Goal: Transaction & Acquisition: Purchase product/service

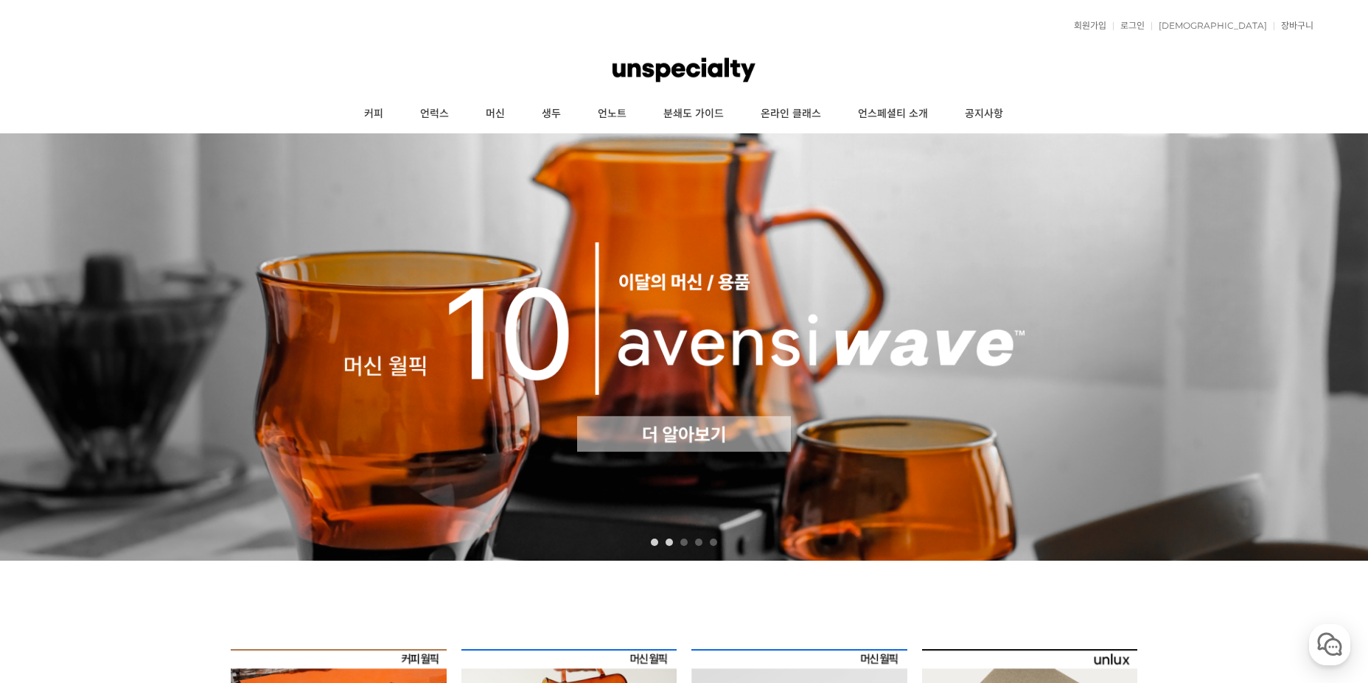
click at [657, 540] on link "1" at bounding box center [654, 542] width 7 height 7
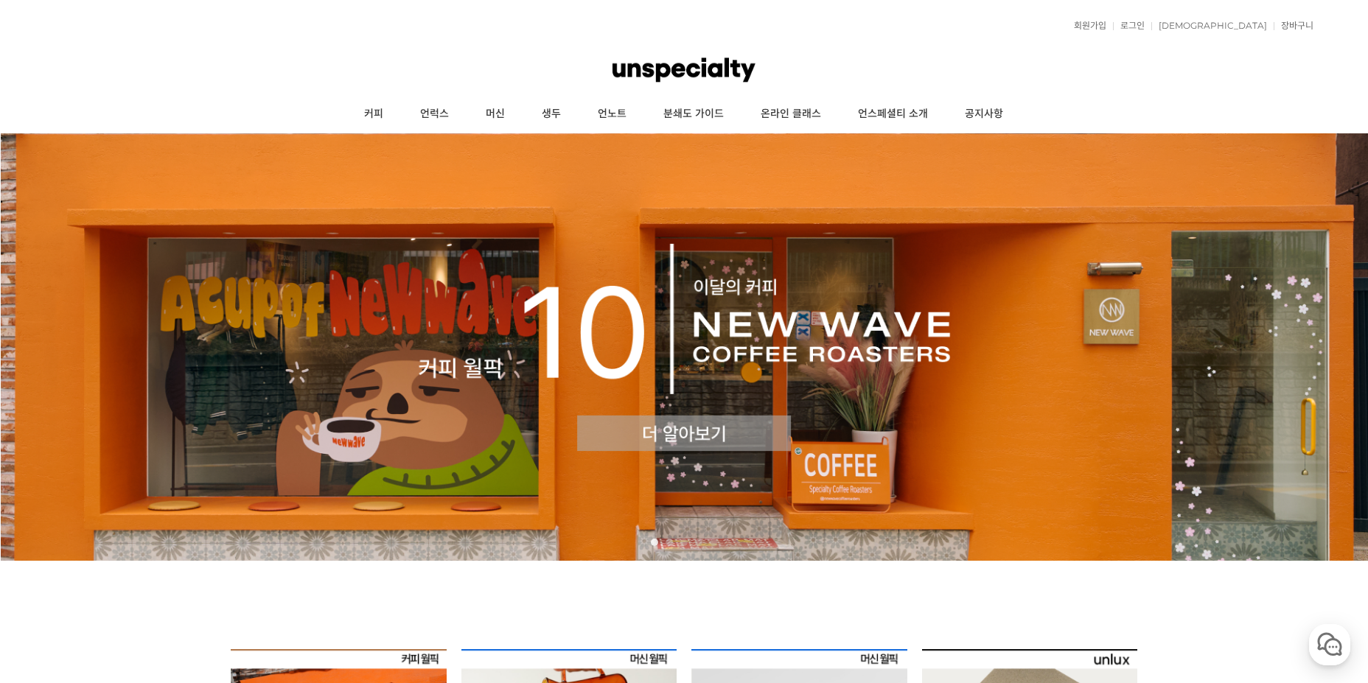
click at [672, 435] on img at bounding box center [684, 346] width 1368 height 427
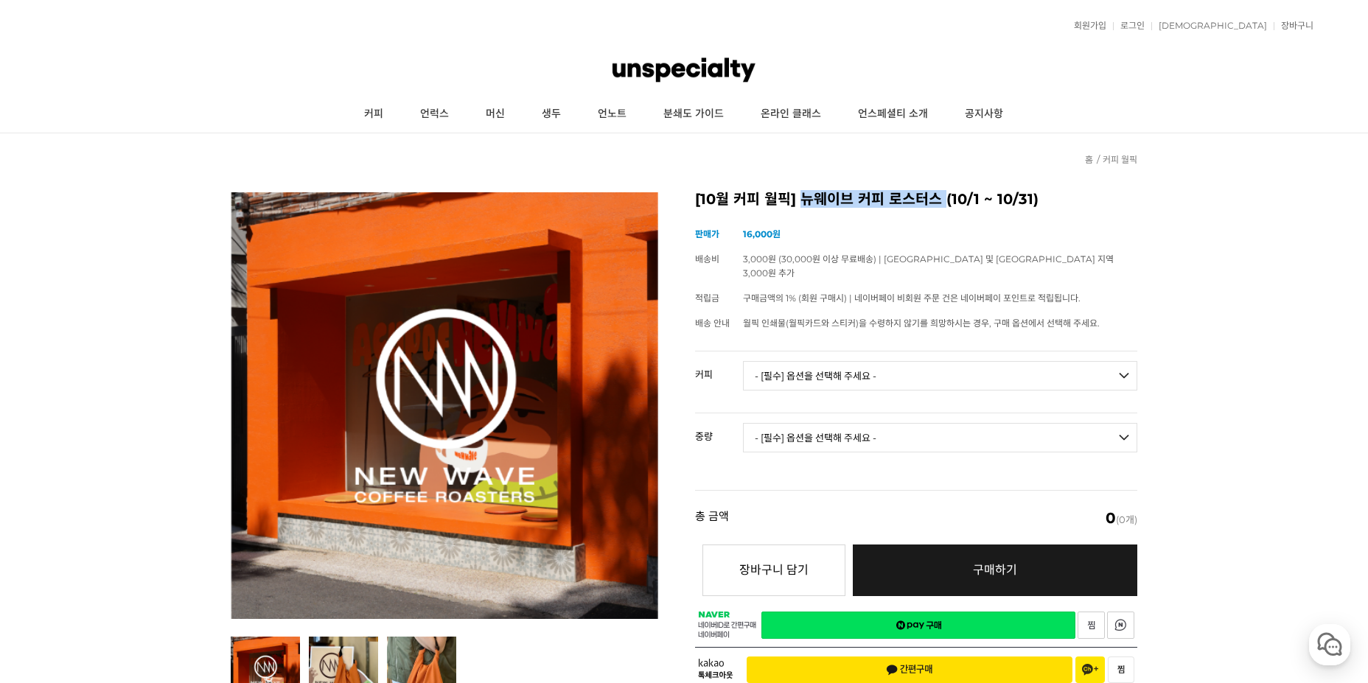
drag, startPoint x: 803, startPoint y: 200, endPoint x: 943, endPoint y: 207, distance: 140.2
click at [943, 207] on h2 "[10월 커피 월픽] 뉴웨이브 커피 로스터스 (10/1 ~ 10/31)" at bounding box center [916, 199] width 442 height 15
copy h2 "뉴웨이브 커피 로스터스"
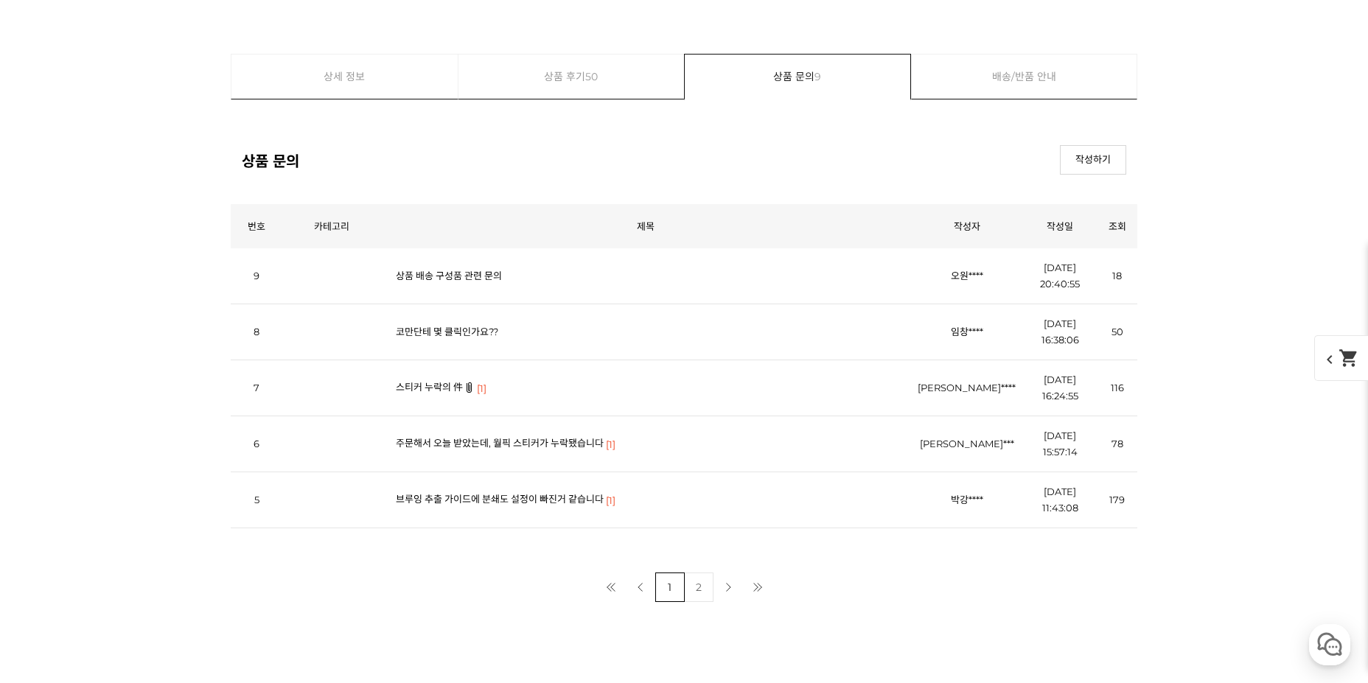
scroll to position [5821, 0]
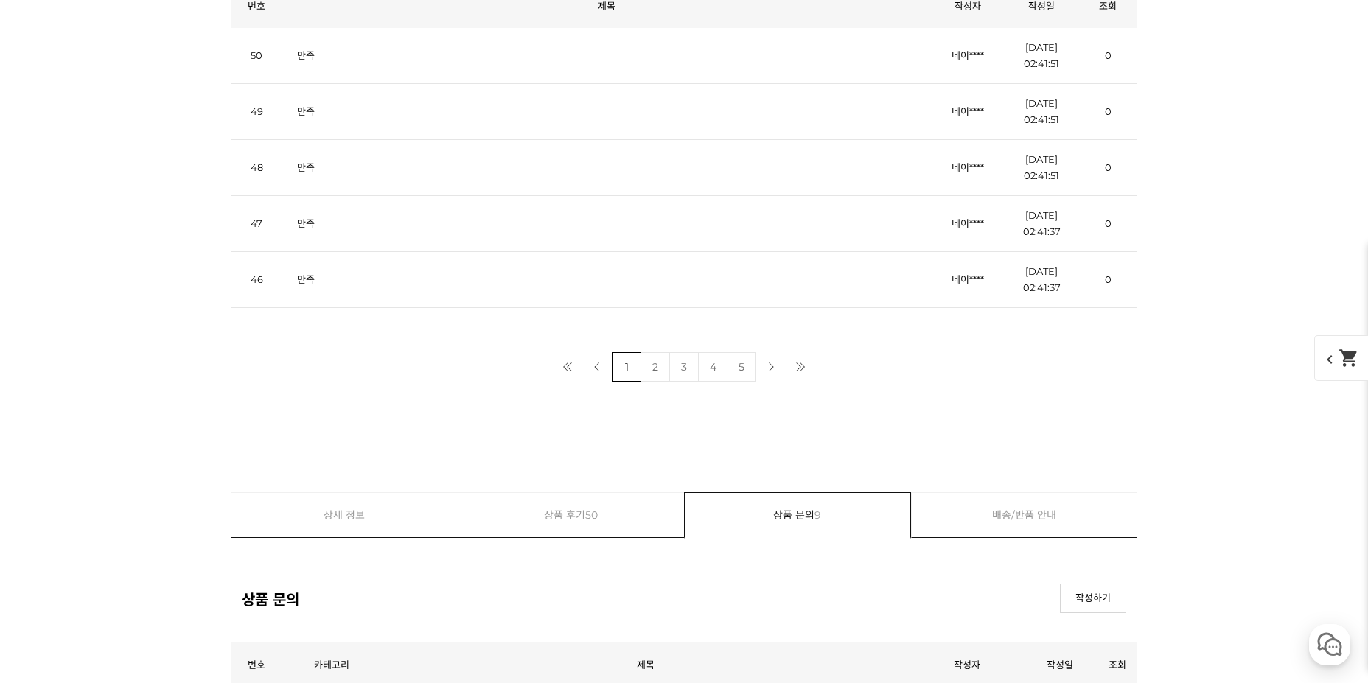
scroll to position [6042, 0]
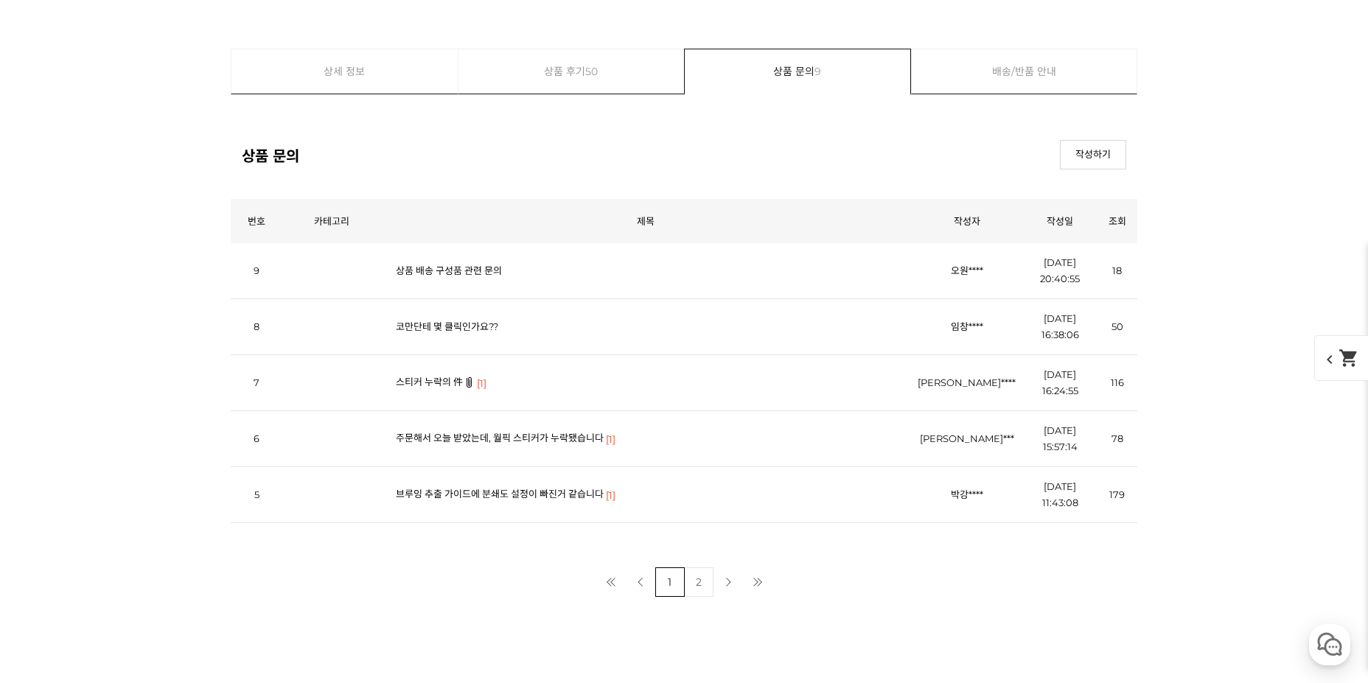
scroll to position [5821, 0]
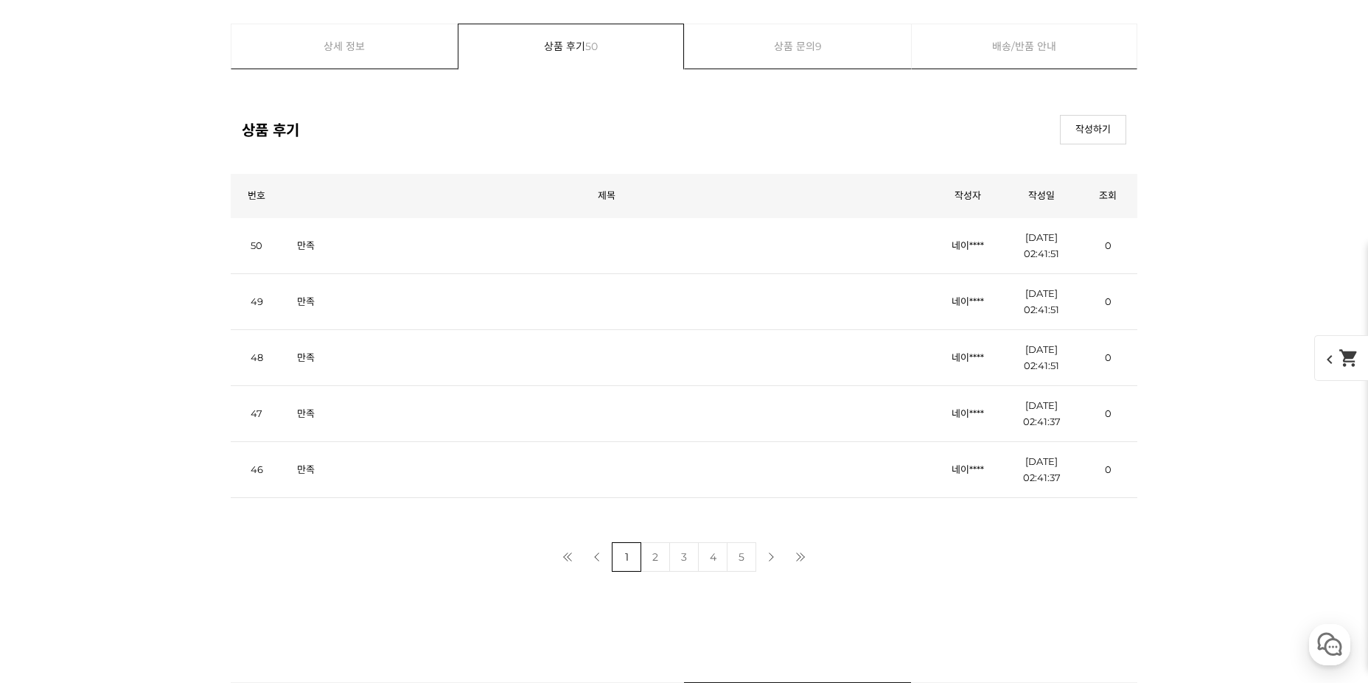
scroll to position [6116, 0]
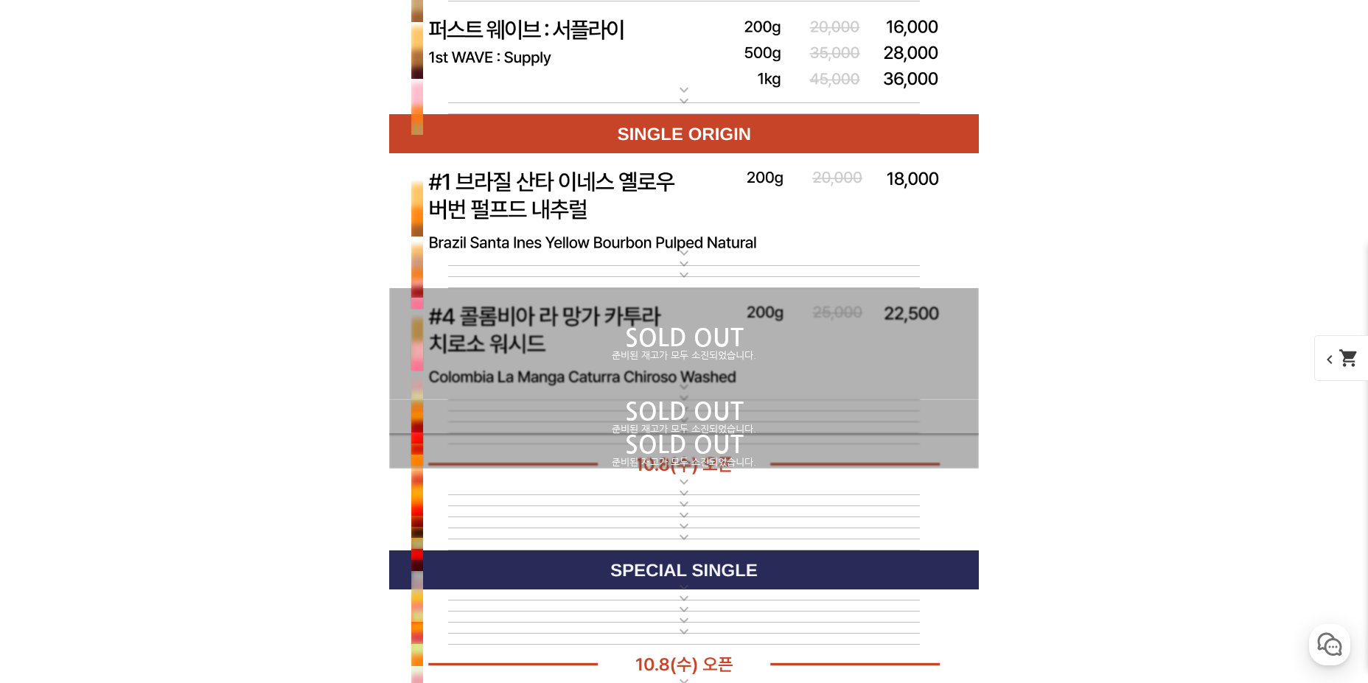
scroll to position [4347, 0]
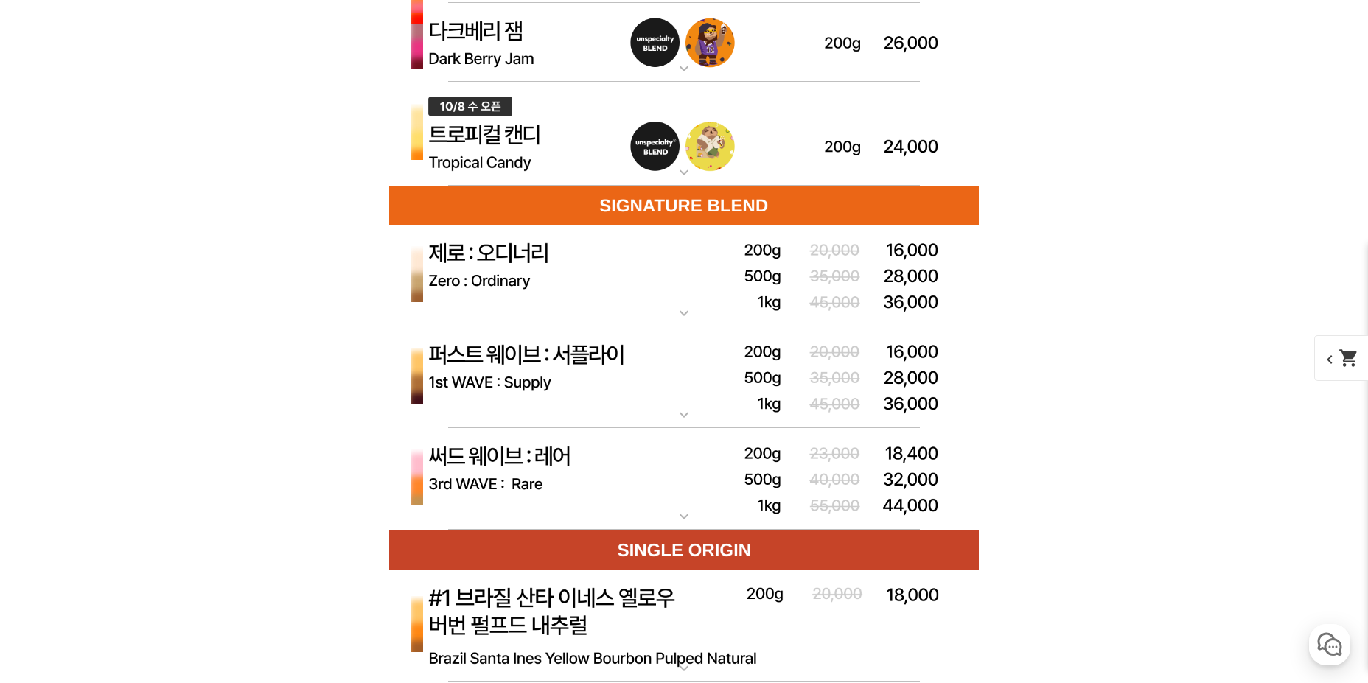
click at [716, 327] on img at bounding box center [683, 276] width 589 height 102
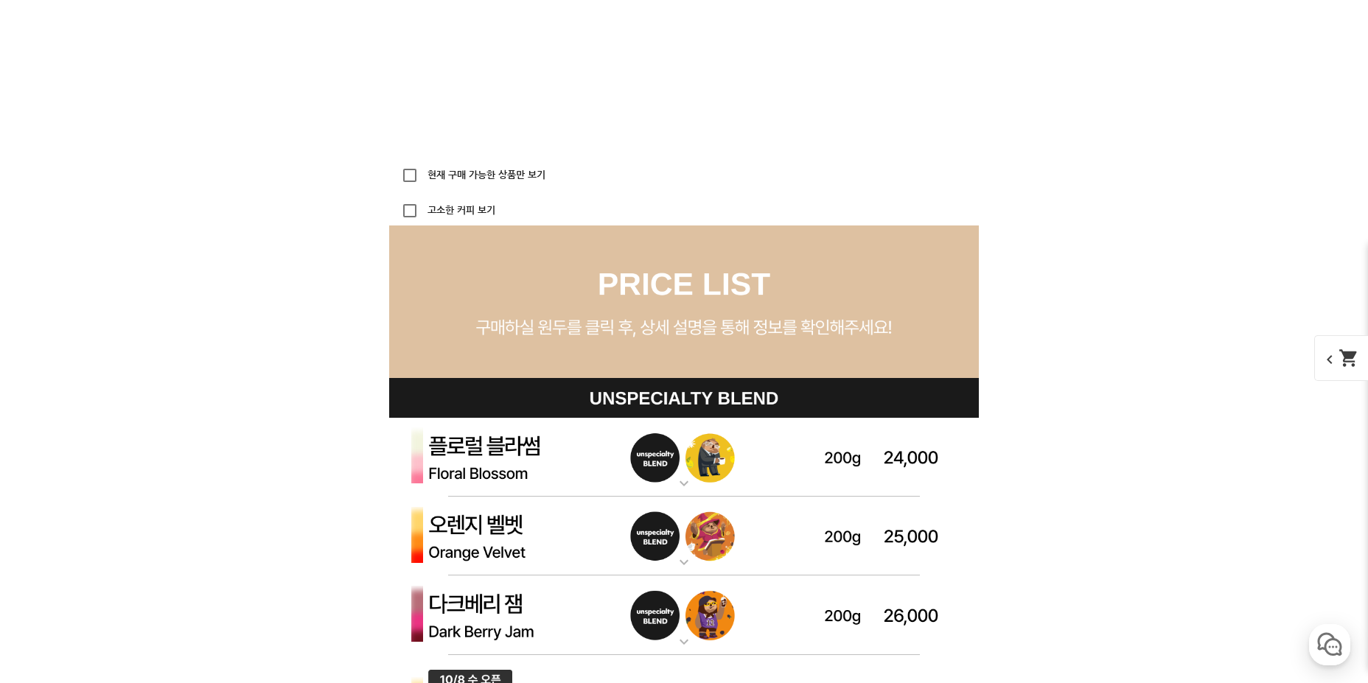
scroll to position [3905, 0]
